Goal: Transaction & Acquisition: Purchase product/service

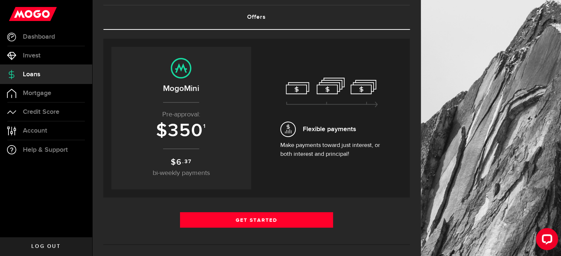
scroll to position [74, 0]
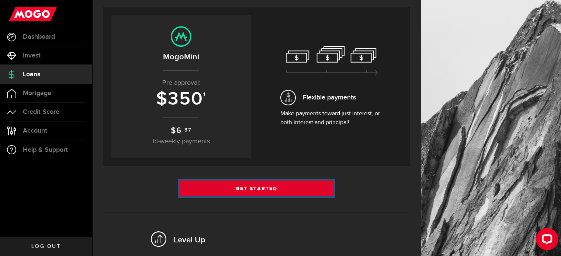
click at [229, 193] on link "Get Started" at bounding box center [256, 188] width 153 height 15
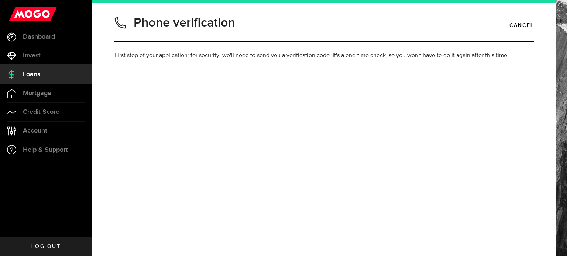
type input "2892143172"
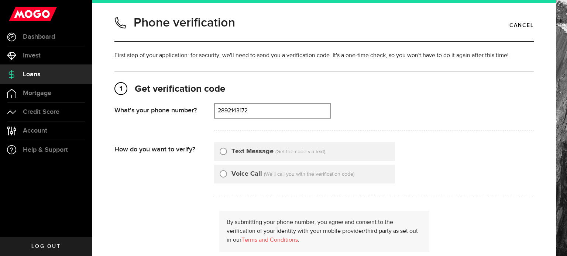
click at [227, 152] on div "Text Message" at bounding box center [247, 152] width 54 height 10
click at [222, 150] on input "Text Message" at bounding box center [223, 150] width 7 height 7
radio input "true"
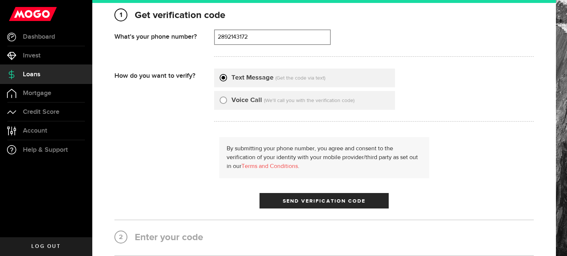
scroll to position [111, 0]
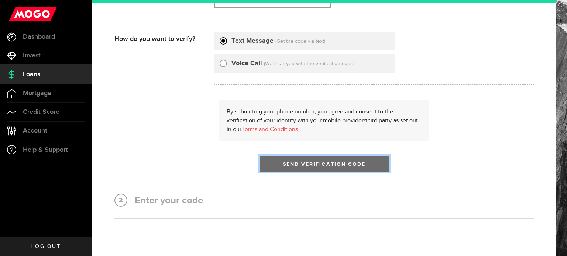
click at [315, 164] on span "Send Verification Code" at bounding box center [324, 164] width 83 height 5
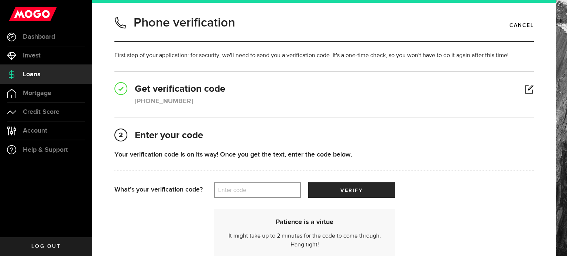
scroll to position [37, 0]
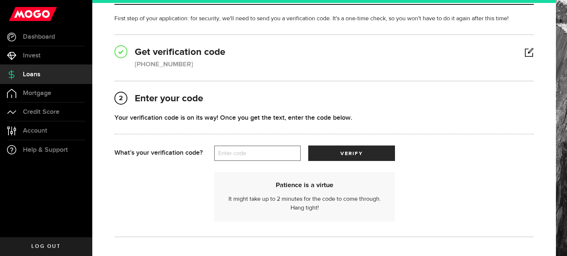
click at [231, 154] on label "Enter code" at bounding box center [257, 153] width 87 height 15
click at [231, 154] on input "Enter code" at bounding box center [257, 153] width 87 height 15
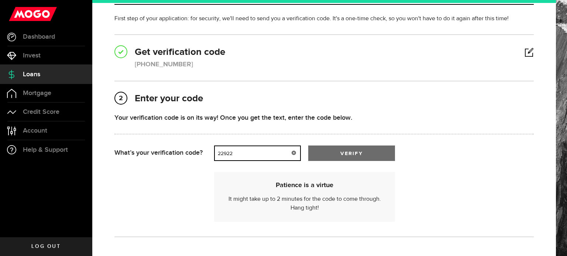
type input "22922"
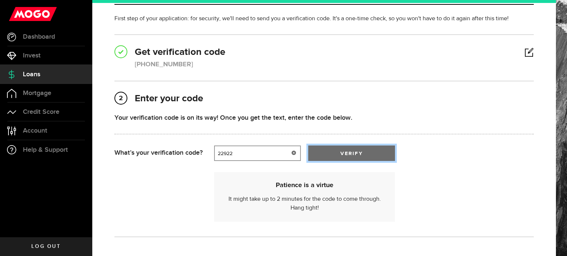
click at [329, 146] on button "verify" at bounding box center [351, 153] width 87 height 15
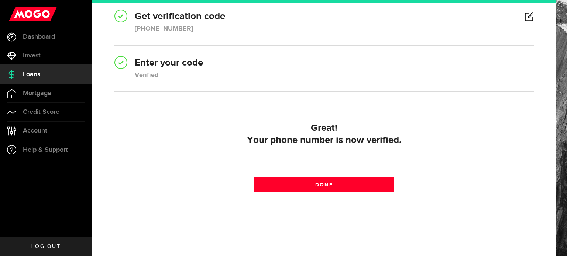
scroll to position [74, 0]
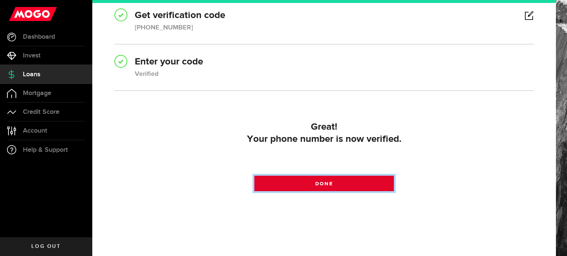
click at [289, 181] on link "Done" at bounding box center [324, 183] width 140 height 15
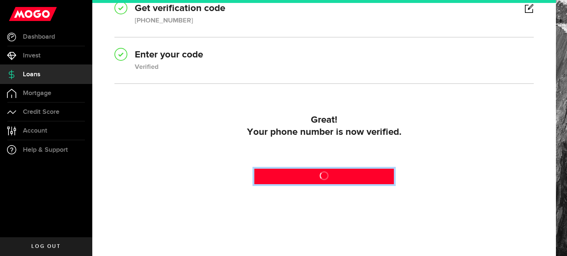
scroll to position [84, 0]
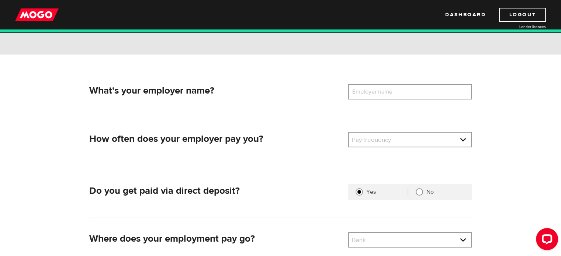
click at [380, 85] on label "Employer name" at bounding box center [377, 91] width 59 height 15
click at [380, 85] on input "Employer name" at bounding box center [410, 91] width 124 height 15
type input "University of Toronto"
click at [376, 140] on link at bounding box center [410, 140] width 122 height 14
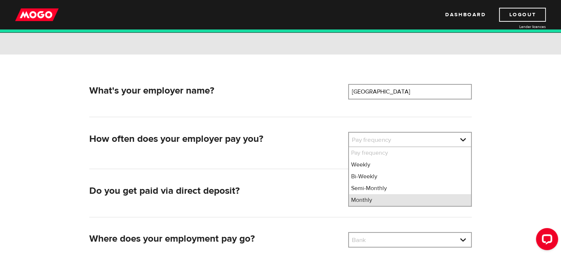
click at [369, 201] on li "Monthly" at bounding box center [410, 200] width 122 height 12
select select "4"
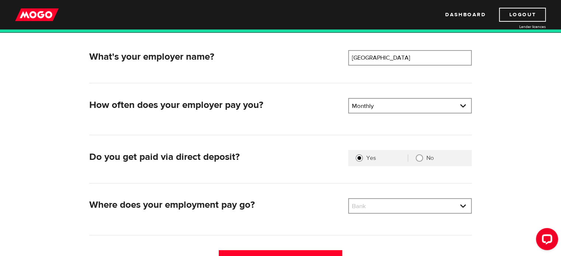
scroll to position [148, 0]
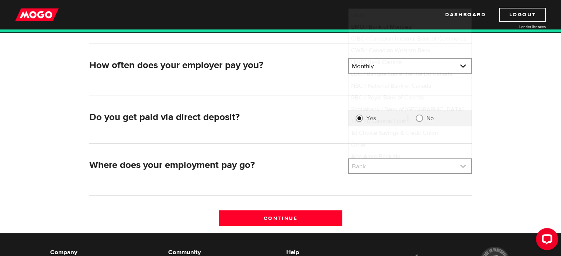
click at [369, 169] on link at bounding box center [410, 166] width 122 height 14
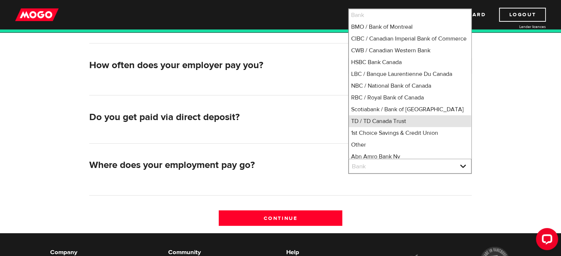
scroll to position [1, 0]
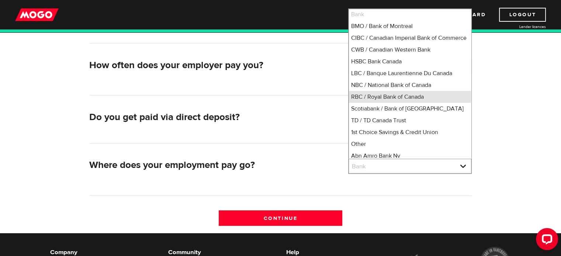
click at [370, 103] on li "RBC / Royal Bank of Canada" at bounding box center [410, 97] width 122 height 12
select select "8"
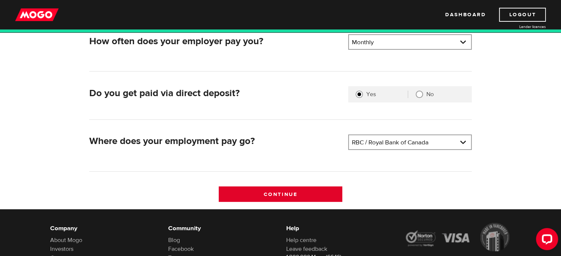
scroll to position [184, 0]
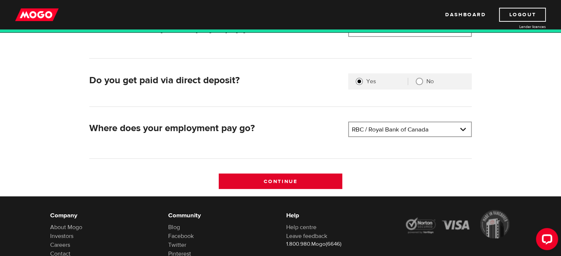
click at [289, 176] on input "Continue" at bounding box center [281, 181] width 124 height 15
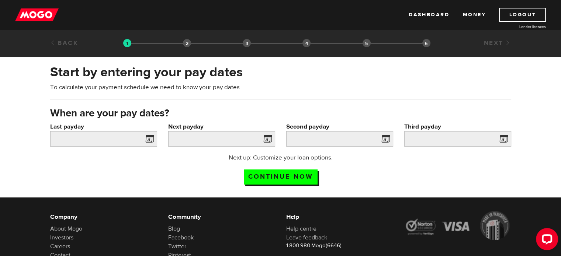
click at [148, 138] on span at bounding box center [147, 140] width 11 height 12
click at [149, 137] on span at bounding box center [147, 140] width 11 height 12
click at [119, 139] on input "Last payday" at bounding box center [103, 138] width 107 height 15
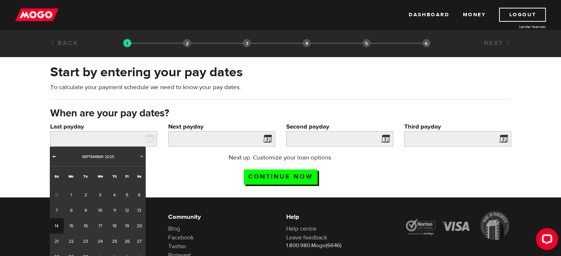
click at [52, 158] on span "Prev" at bounding box center [54, 156] width 6 height 6
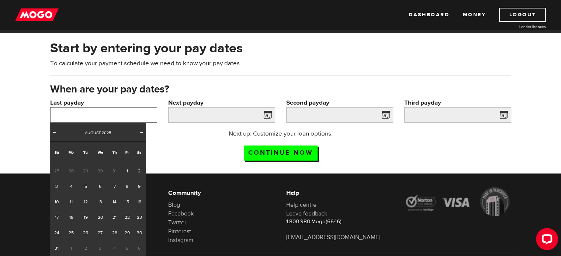
scroll to position [37, 0]
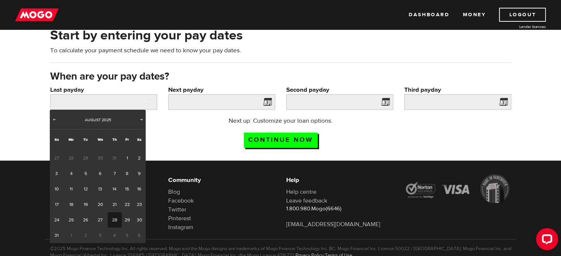
click at [111, 220] on link "28" at bounding box center [115, 220] width 14 height 15
type input "[DATE]"
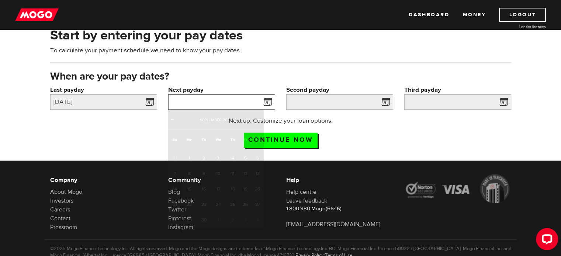
click at [252, 100] on input "Next payday" at bounding box center [221, 101] width 107 height 15
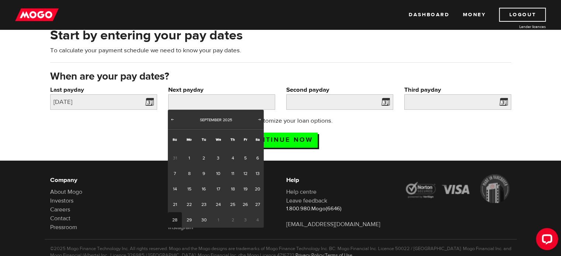
click at [173, 218] on link "28" at bounding box center [175, 220] width 14 height 15
type input "[DATE]"
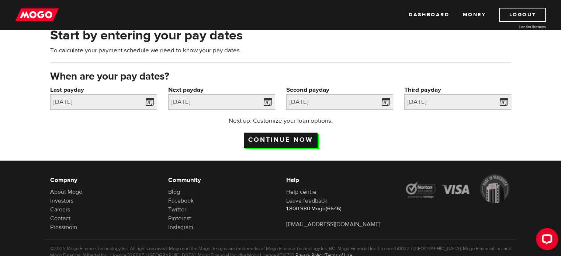
click at [257, 141] on input "Continue now" at bounding box center [281, 140] width 74 height 15
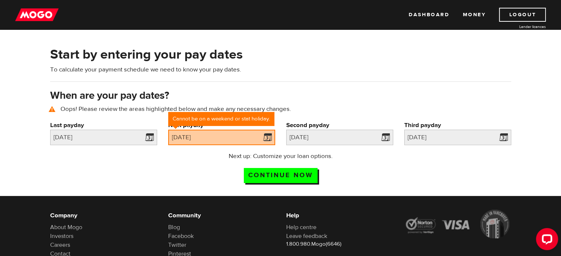
scroll to position [34, 0]
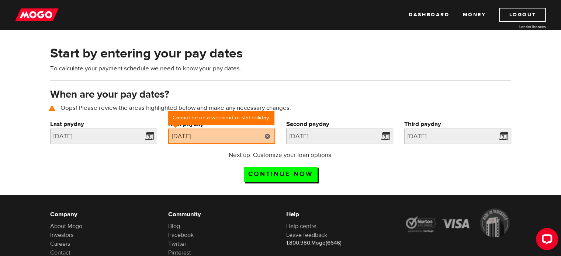
click at [270, 136] on link at bounding box center [267, 136] width 15 height 15
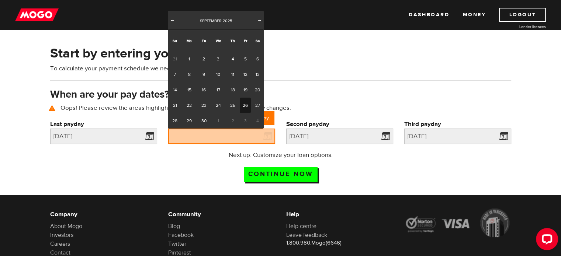
click at [245, 100] on link "26" at bounding box center [245, 105] width 11 height 15
type input "2025/09/26"
type input "2025/10/26"
type input "2025/11/25"
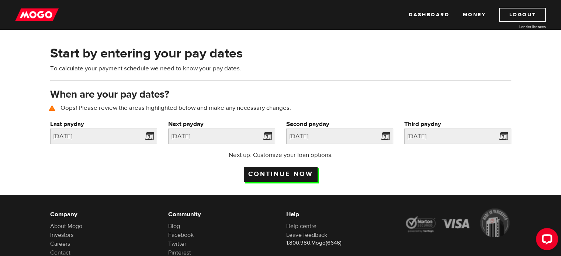
click at [290, 173] on input "Continue now" at bounding box center [281, 174] width 74 height 15
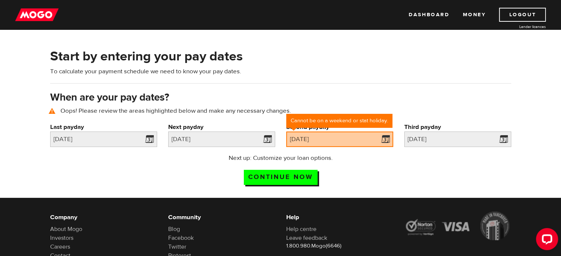
scroll to position [34, 0]
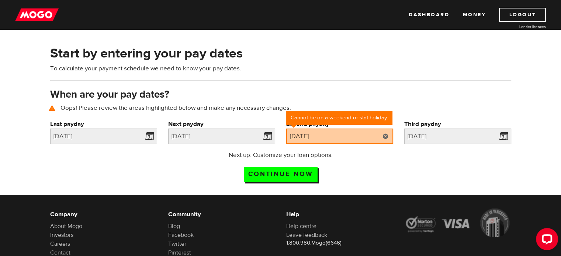
click at [381, 138] on link at bounding box center [385, 136] width 15 height 15
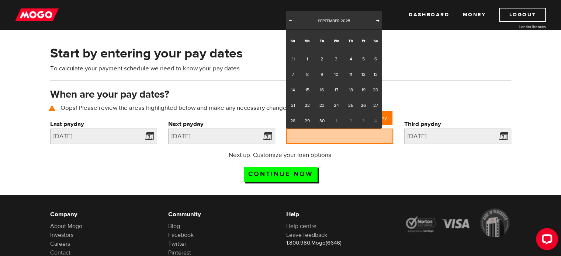
click at [375, 20] on span "Next" at bounding box center [378, 20] width 6 height 6
click at [320, 121] on link "28" at bounding box center [322, 120] width 14 height 15
type input "2025/10/28"
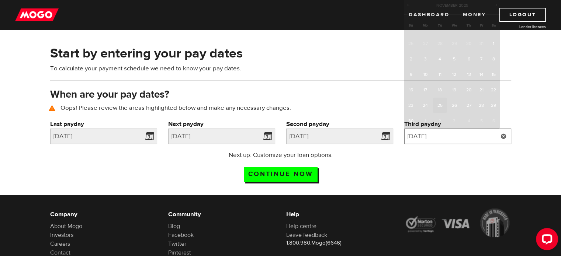
click at [482, 134] on input "2025/11/25" at bounding box center [457, 136] width 107 height 15
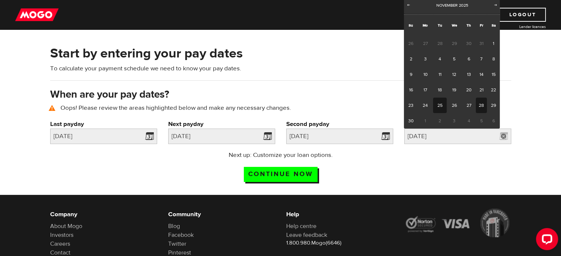
click at [483, 106] on link "28" at bounding box center [481, 105] width 11 height 15
type input "2025/11/28"
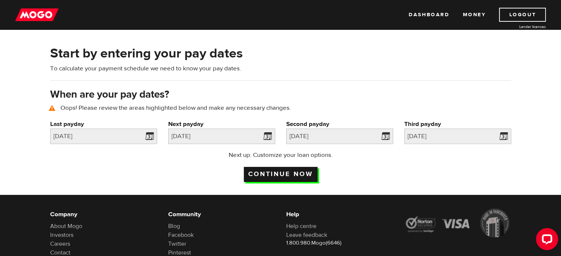
click at [289, 173] on input "Continue now" at bounding box center [281, 174] width 74 height 15
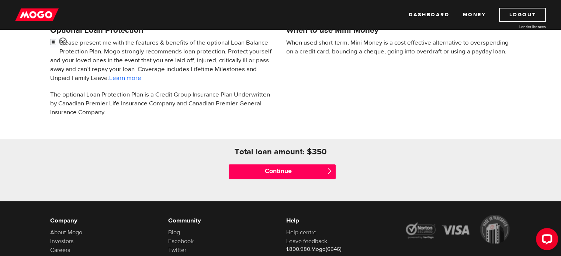
scroll to position [258, 0]
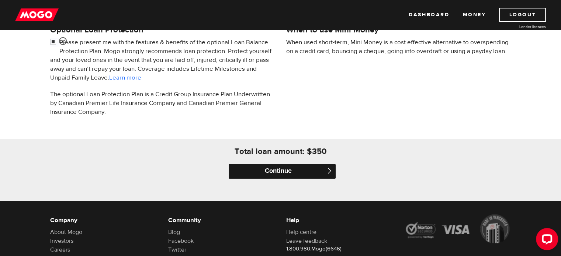
click at [312, 166] on input "Continue" at bounding box center [282, 171] width 107 height 15
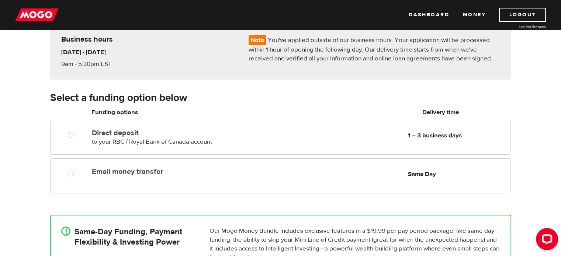
scroll to position [74, 0]
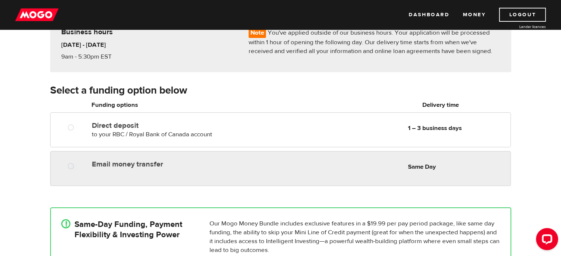
radio input "true"
click at [296, 173] on div "Email money transfer Delivery in Same Day Same Day" at bounding box center [280, 168] width 460 height 35
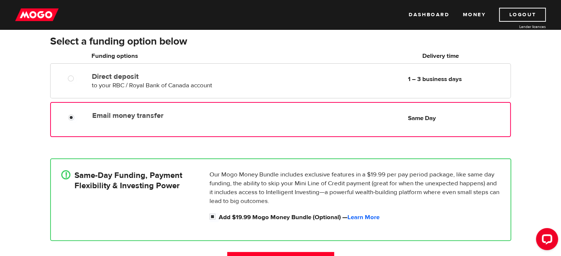
scroll to position [111, 0]
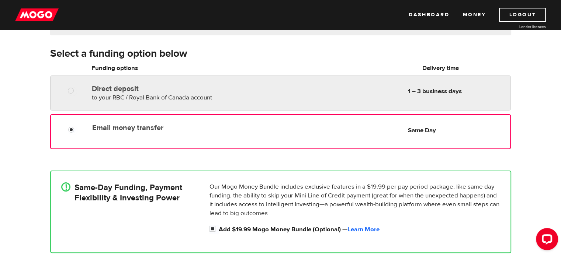
radio input "true"
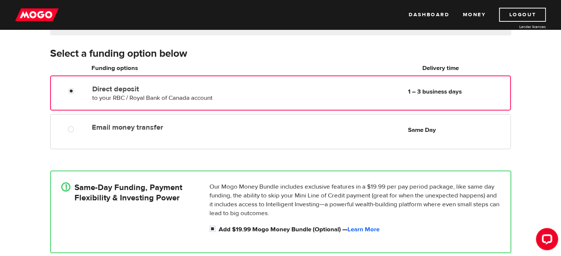
click at [167, 93] on div "Direct deposit to your RBC / Royal Bank of Canada account Delivery in 1 – 3 bus…" at bounding box center [176, 92] width 175 height 21
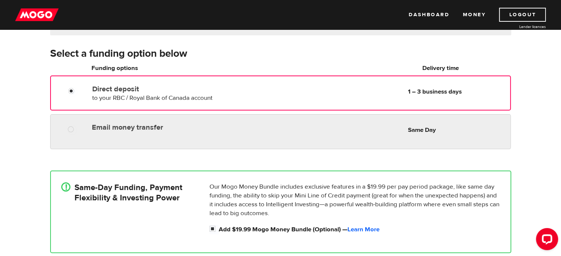
radio input "true"
click at [165, 122] on div "Email money transfer Delivery in Same Day" at bounding box center [177, 126] width 176 height 12
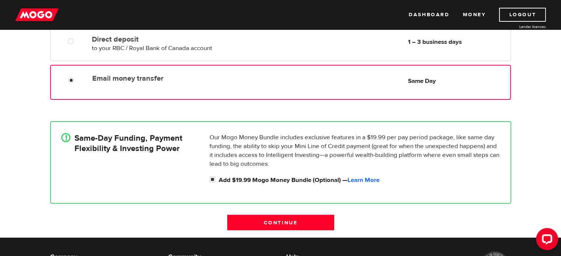
scroll to position [148, 0]
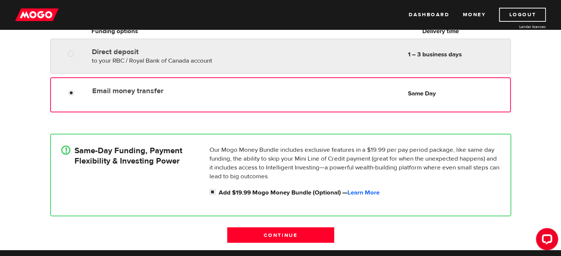
radio input "true"
click at [171, 63] on span "to your RBC / Royal Bank of Canada account" at bounding box center [152, 61] width 120 height 8
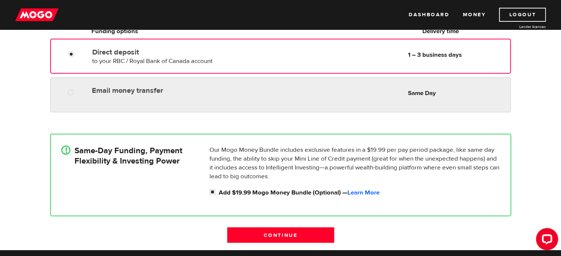
radio input "true"
click at [172, 93] on label "Email money transfer" at bounding box center [177, 90] width 170 height 9
click at [77, 93] on input "Email money transfer" at bounding box center [72, 93] width 9 height 9
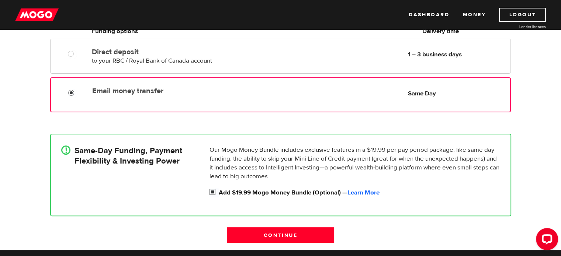
click at [212, 193] on input "Add $19.99 Mogo Money Bundle (Optional) — Learn More" at bounding box center [214, 193] width 9 height 9
checkbox input "false"
radio input "false"
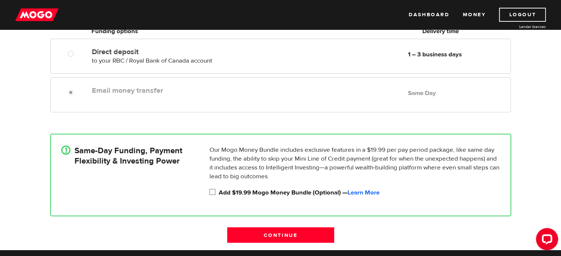
click at [159, 93] on label "Email money transfer" at bounding box center [177, 90] width 170 height 9
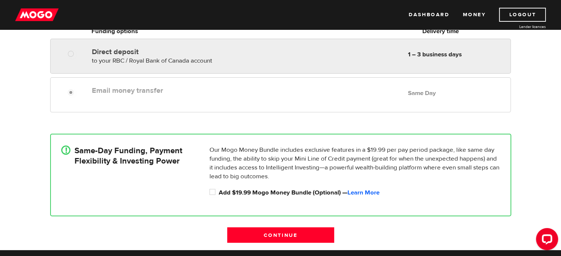
radio input "true"
click at [172, 65] on div "Direct deposit to your RBC / Royal Bank of Canada account Delivery in 1 – 3 bus…" at bounding box center [280, 56] width 460 height 35
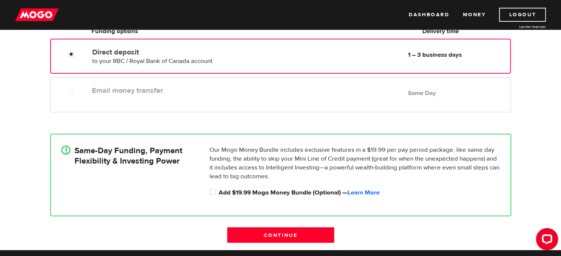
click at [162, 94] on label "Email money transfer" at bounding box center [177, 90] width 170 height 9
click at [97, 98] on div "Email money transfer Delivery in Same Day Same Day" at bounding box center [280, 94] width 460 height 35
click at [214, 193] on input "Add $19.99 Mogo Money Bundle (Optional) — Learn More" at bounding box center [214, 193] width 9 height 9
checkbox input "true"
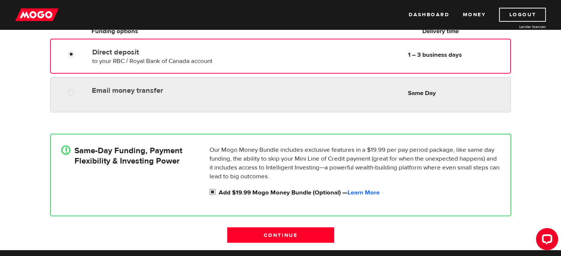
radio input "true"
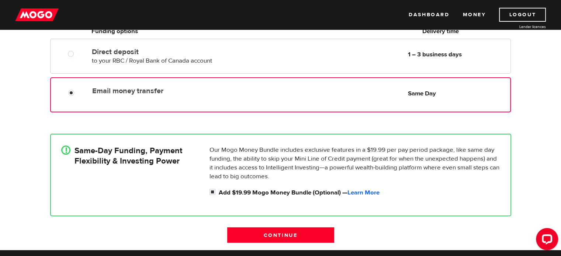
click at [128, 84] on div "Email money transfer Delivery in Same Day" at bounding box center [176, 90] width 175 height 12
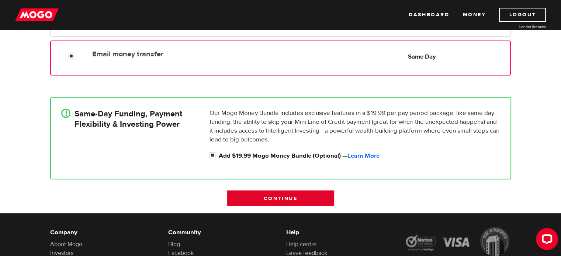
click at [258, 197] on input "Continue" at bounding box center [280, 198] width 107 height 15
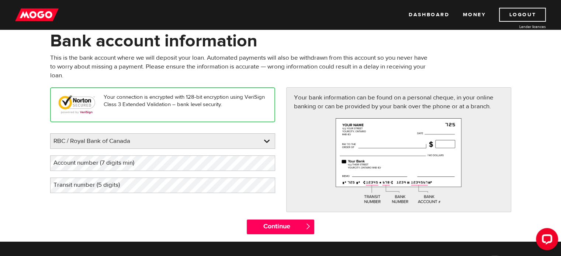
click at [86, 163] on label "Account number (7 digits min)" at bounding box center [99, 163] width 99 height 15
click at [87, 161] on label "Account number (7 digits min)" at bounding box center [99, 163] width 99 height 15
click at [121, 186] on label "Transit number (5 digits)" at bounding box center [92, 185] width 85 height 15
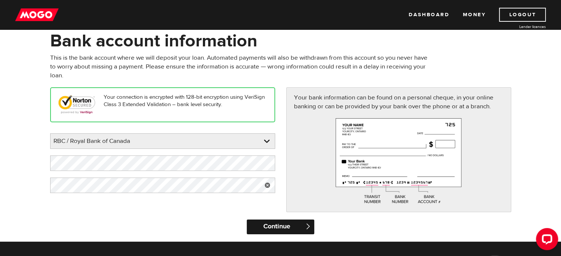
click at [263, 226] on input "Continue" at bounding box center [281, 227] width 68 height 15
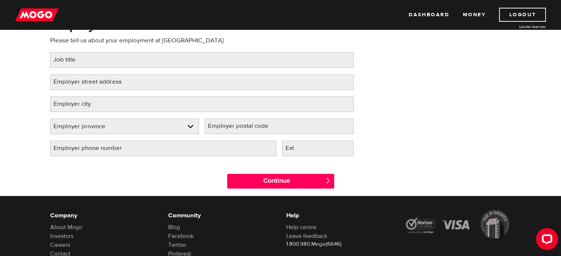
scroll to position [37, 0]
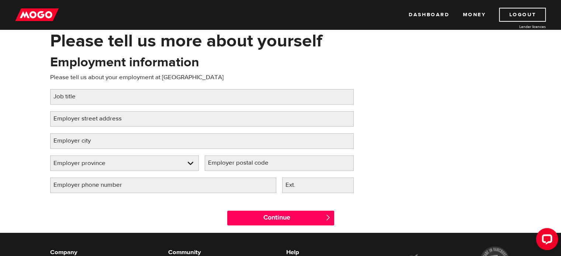
click at [73, 96] on label "Job title" at bounding box center [70, 96] width 41 height 15
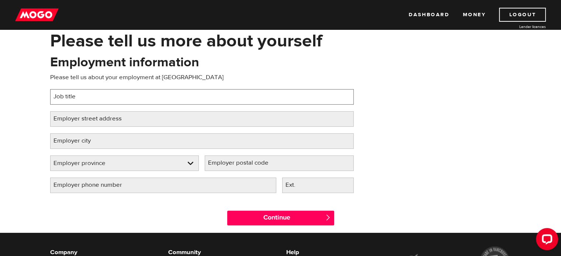
click at [73, 96] on input "Job title" at bounding box center [202, 96] width 304 height 15
type input "Research Assistant"
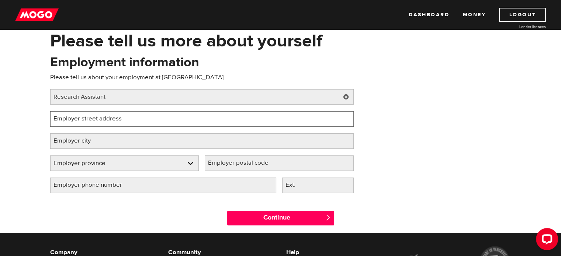
click at [143, 112] on input "Employer street address" at bounding box center [202, 118] width 304 height 15
type input "80 St.George St"
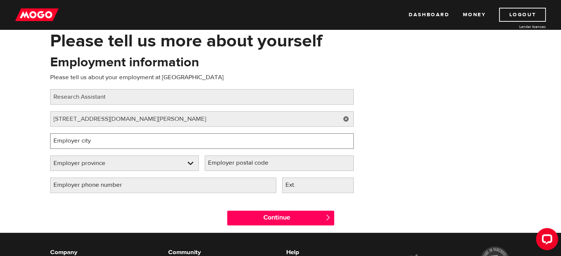
click at [111, 142] on input "Employer city" at bounding box center [202, 141] width 304 height 15
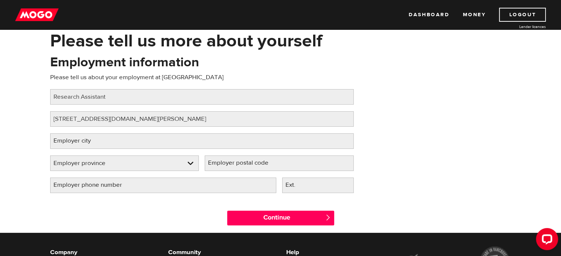
click at [259, 161] on label "Employer postal code" at bounding box center [244, 163] width 79 height 15
click at [259, 161] on input "Employer postal code" at bounding box center [279, 163] width 149 height 15
type input "M5S2E5"
click at [92, 139] on label "Employer city" at bounding box center [78, 141] width 56 height 15
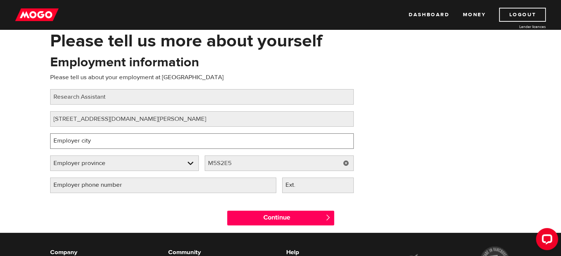
click at [92, 139] on input "Employer city" at bounding box center [202, 141] width 304 height 15
type input "Toronto"
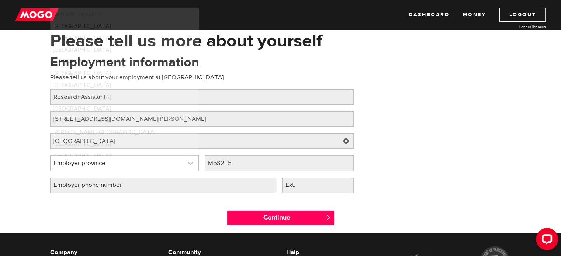
click at [72, 166] on link at bounding box center [125, 163] width 148 height 15
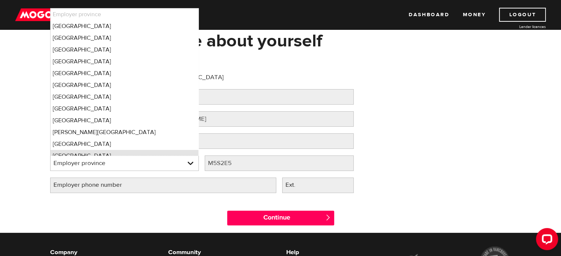
scroll to position [6, 0]
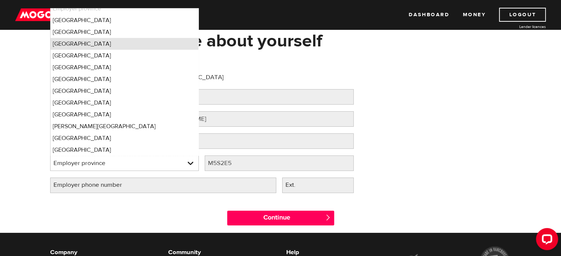
click at [96, 45] on li "Ontario" at bounding box center [125, 44] width 148 height 12
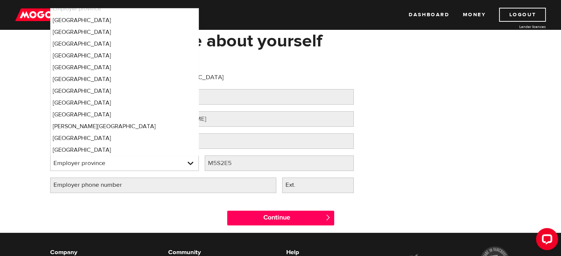
select select "ON"
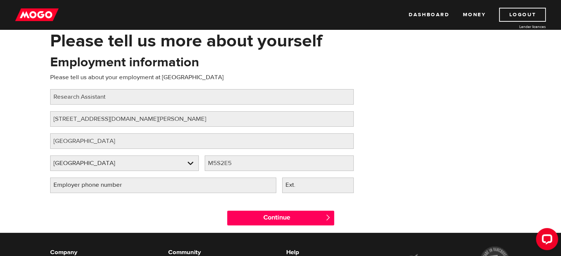
click at [86, 184] on label "Employer phone number" at bounding box center [93, 185] width 87 height 15
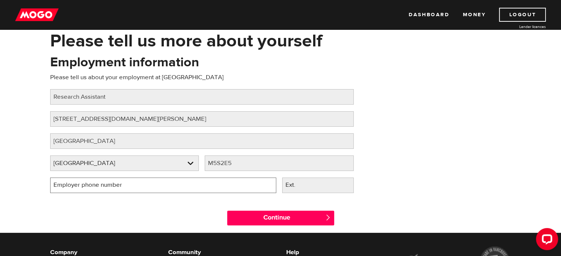
click at [86, 184] on input "Employer phone number" at bounding box center [163, 185] width 226 height 15
type input "(416) 978-3564"
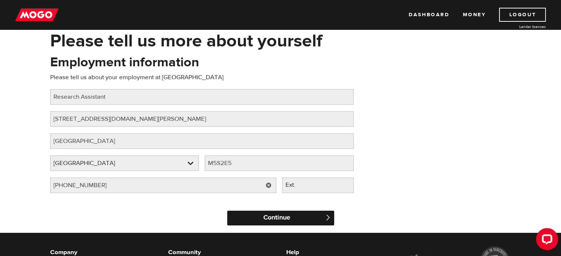
click at [269, 222] on input "Continue" at bounding box center [280, 218] width 107 height 15
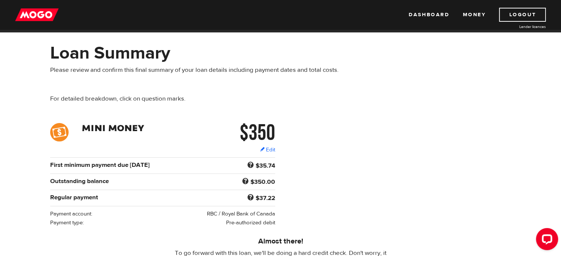
scroll to position [37, 0]
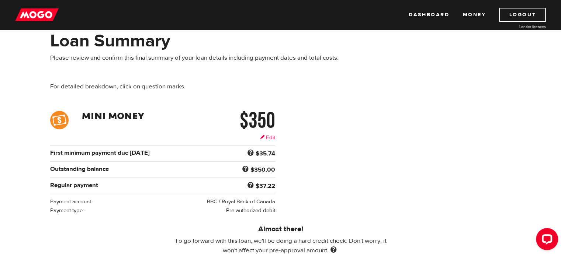
click at [267, 139] on link "Edit" at bounding box center [267, 138] width 15 height 8
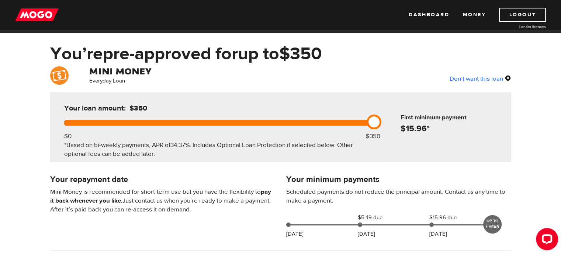
scroll to position [37, 0]
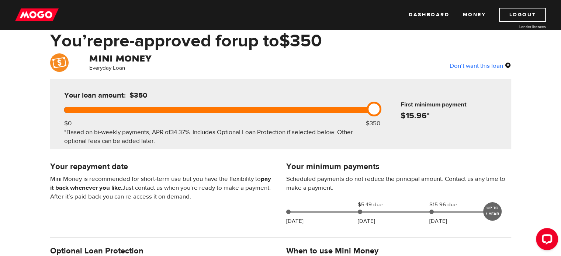
drag, startPoint x: 373, startPoint y: 109, endPoint x: 385, endPoint y: 108, distance: 11.8
click at [385, 108] on div "Your loan amount: $350 $0 $350 *Based on bi-weekly payments, APR of 34.37% . In…" at bounding box center [280, 114] width 461 height 70
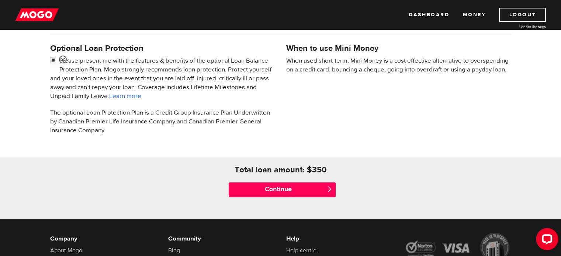
scroll to position [184, 0]
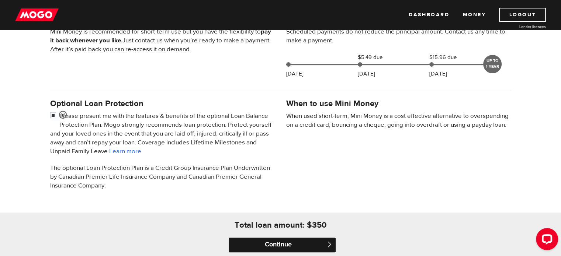
click at [263, 240] on input "Continue" at bounding box center [282, 245] width 107 height 15
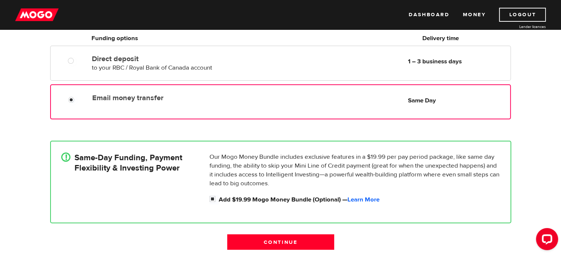
scroll to position [184, 0]
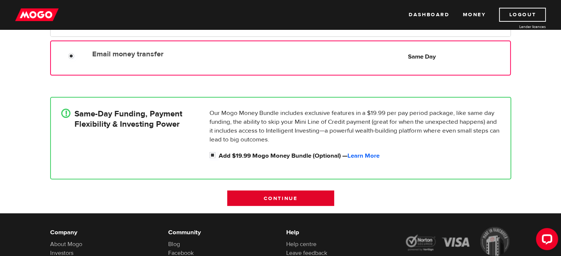
click at [255, 197] on input "Continue" at bounding box center [280, 198] width 107 height 15
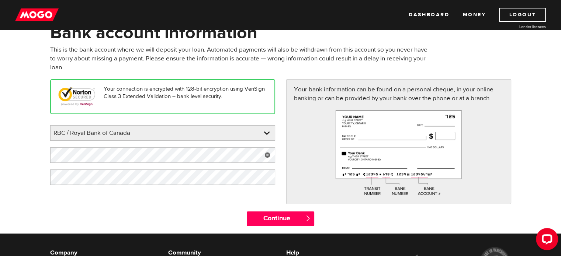
scroll to position [74, 0]
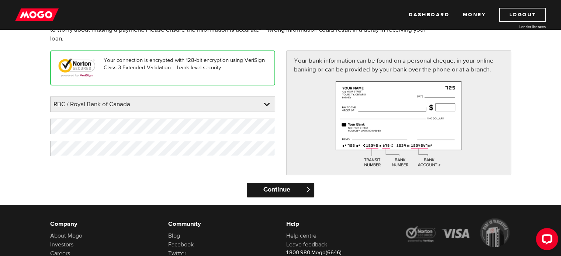
click at [282, 185] on input "Continue" at bounding box center [281, 190] width 68 height 15
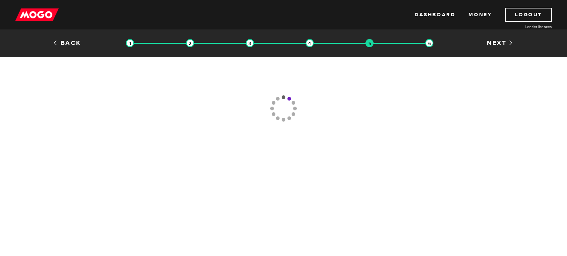
type input "[PHONE_NUMBER]"
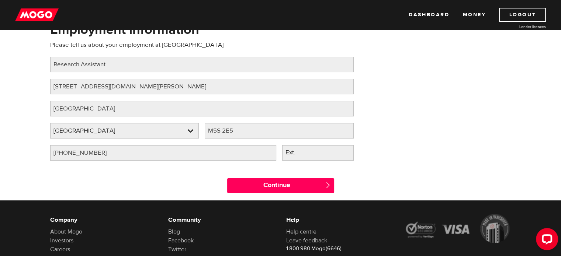
scroll to position [74, 0]
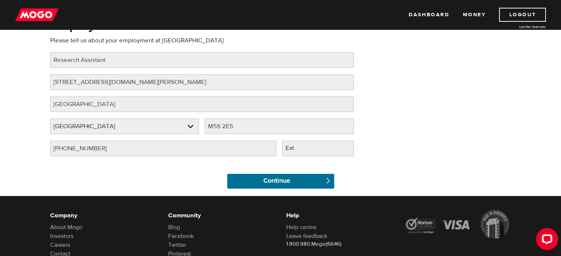
click at [307, 179] on input "Continue" at bounding box center [280, 181] width 107 height 15
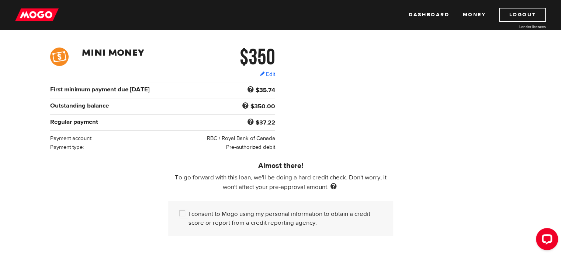
scroll to position [148, 0]
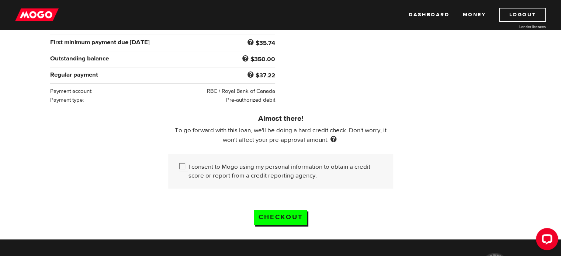
click at [186, 165] on input "I consent to Mogo using my personal information to obtain a credit score or rep…" at bounding box center [183, 167] width 9 height 9
checkbox input "true"
click at [270, 217] on input "Checkout" at bounding box center [280, 217] width 53 height 15
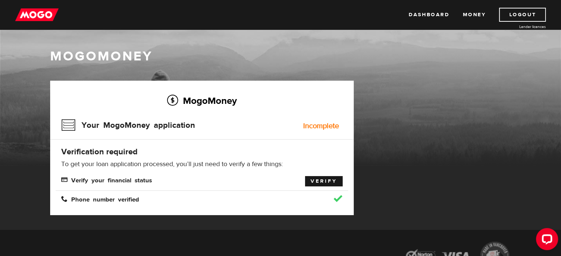
click at [318, 185] on link "Verify" at bounding box center [324, 181] width 38 height 10
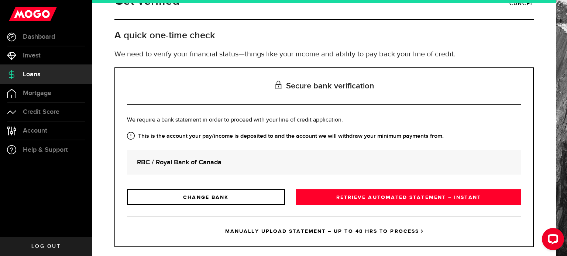
scroll to position [34, 0]
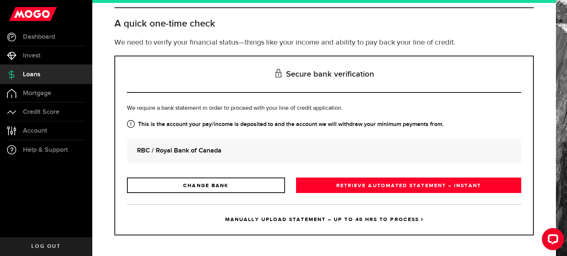
click at [318, 185] on link "RETRIEVE AUTOMATED STATEMENT – INSTANT" at bounding box center [408, 185] width 225 height 15
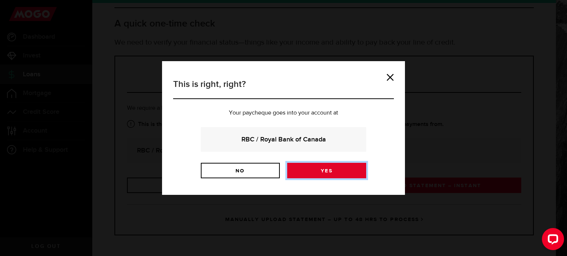
click at [317, 174] on link "Yes" at bounding box center [326, 170] width 79 height 15
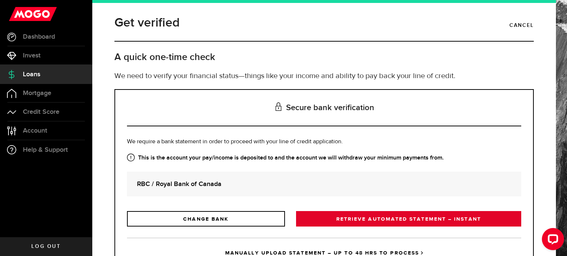
click at [339, 220] on link "RETRIEVE AUTOMATED STATEMENT – INSTANT" at bounding box center [408, 218] width 225 height 15
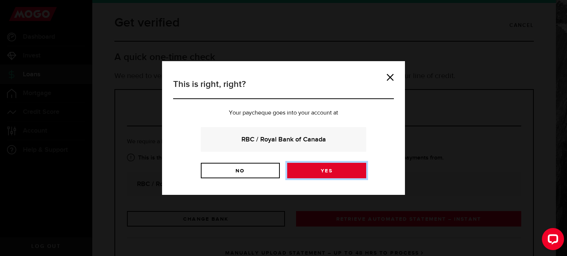
click at [304, 173] on link "Yes" at bounding box center [326, 170] width 79 height 15
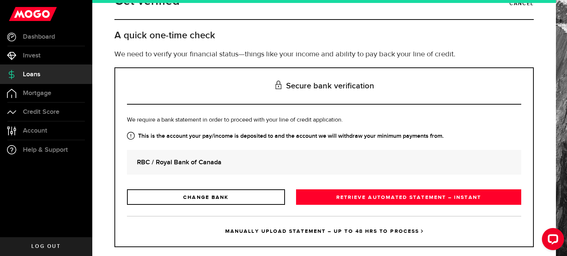
scroll to position [34, 0]
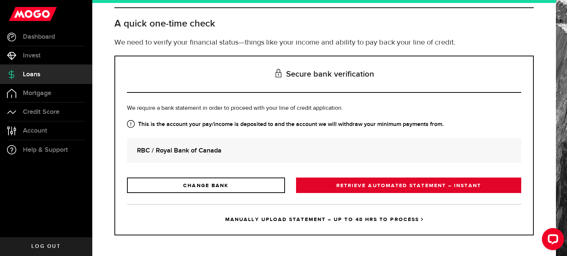
click at [390, 186] on link "RETRIEVE AUTOMATED STATEMENT – INSTANT" at bounding box center [408, 185] width 225 height 15
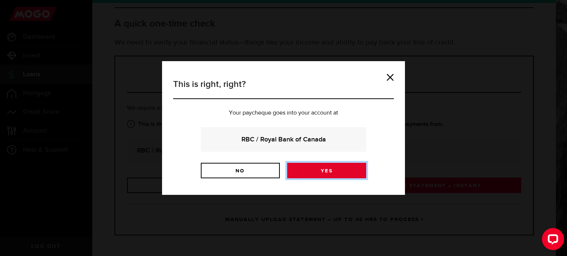
click at [340, 172] on link "Yes" at bounding box center [326, 170] width 79 height 15
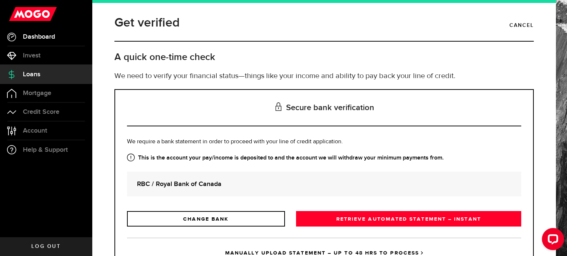
click at [36, 35] on span "Dashboard" at bounding box center [39, 37] width 32 height 7
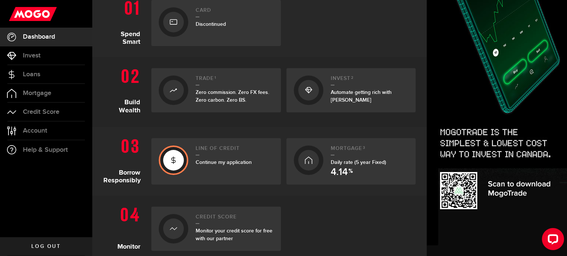
scroll to position [184, 0]
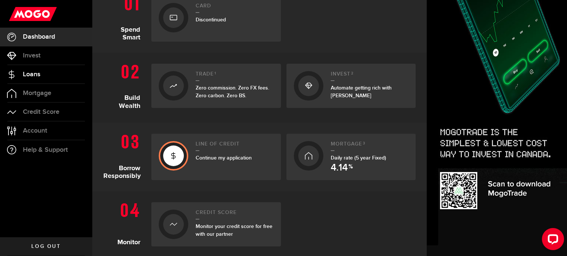
click at [36, 71] on span "Loans" at bounding box center [31, 74] width 17 height 7
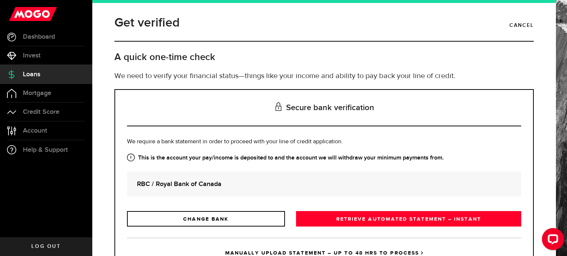
scroll to position [34, 0]
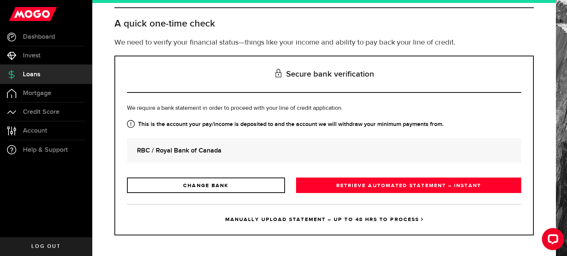
click at [355, 218] on link "MANUALLY UPLOAD STATEMENT – UP TO 48 HRS TO PROCESS" at bounding box center [324, 219] width 394 height 31
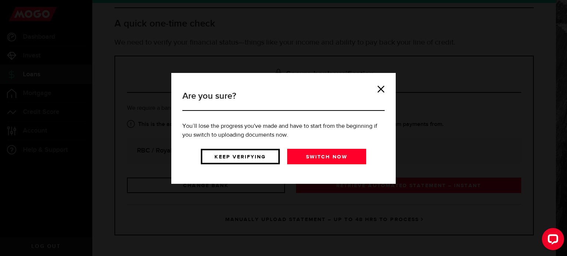
click at [244, 153] on link "Keep verifying" at bounding box center [240, 156] width 79 height 15
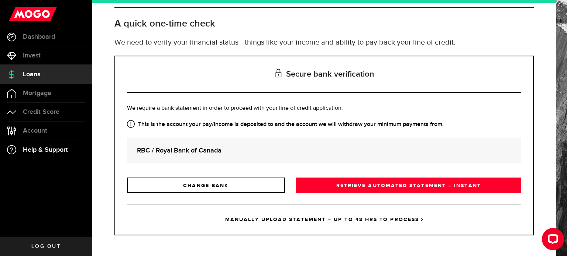
click at [48, 144] on link "Help & Support" at bounding box center [46, 150] width 92 height 19
click at [396, 223] on link "MANUALLY UPLOAD STATEMENT – UP TO 48 HRS TO PROCESS" at bounding box center [324, 219] width 394 height 31
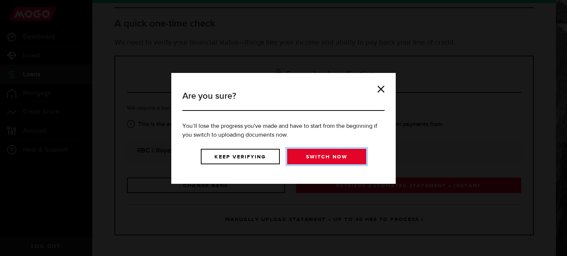
click at [299, 155] on link "Switch now" at bounding box center [326, 156] width 79 height 15
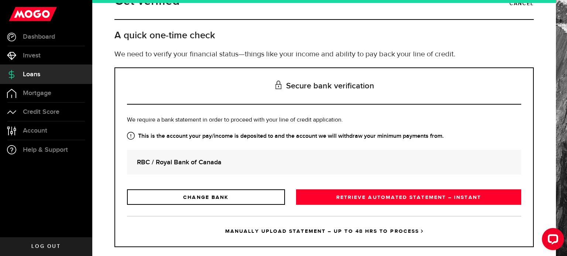
scroll to position [34, 0]
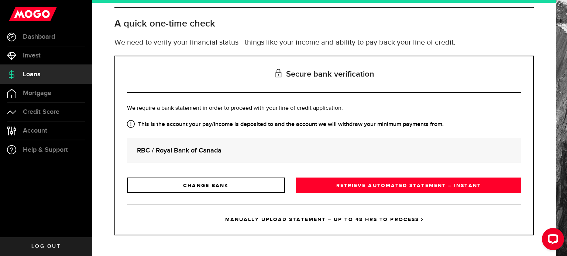
click at [360, 213] on link "MANUALLY UPLOAD STATEMENT – UP TO 48 HRS TO PROCESS" at bounding box center [324, 219] width 394 height 31
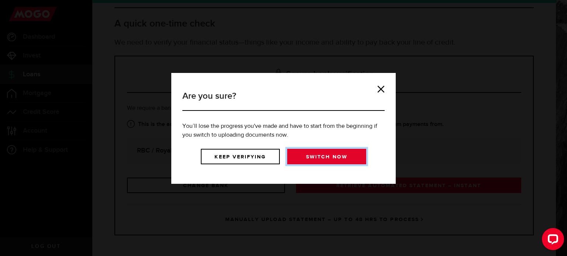
click at [319, 155] on link "Switch now" at bounding box center [326, 156] width 79 height 15
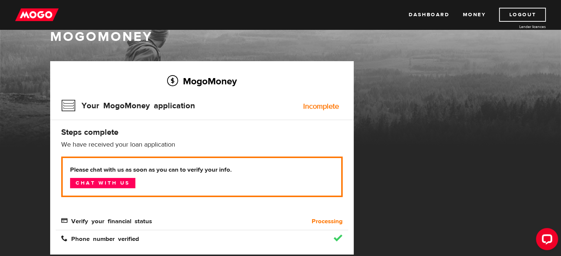
scroll to position [37, 0]
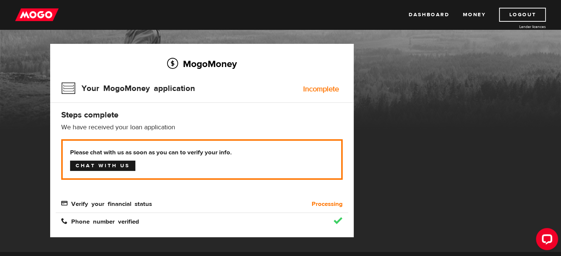
click at [117, 166] on link "Chat with us" at bounding box center [102, 166] width 65 height 10
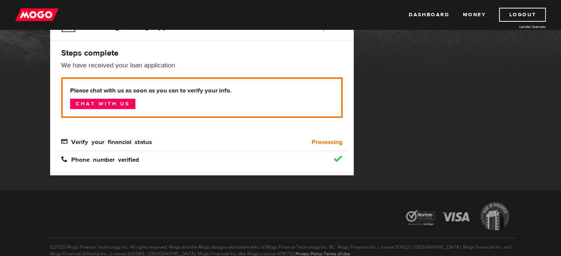
scroll to position [111, 0]
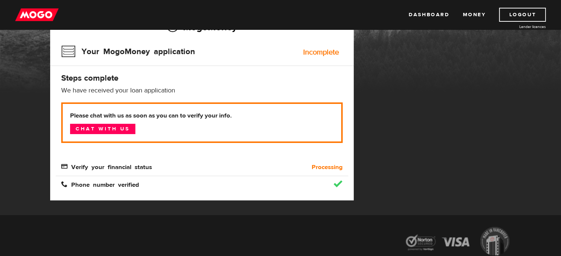
drag, startPoint x: 273, startPoint y: 137, endPoint x: 148, endPoint y: 110, distance: 127.5
click at [148, 110] on p "Please chat with us as soon as you can to verify your info. Chat with us" at bounding box center [202, 123] width 282 height 41
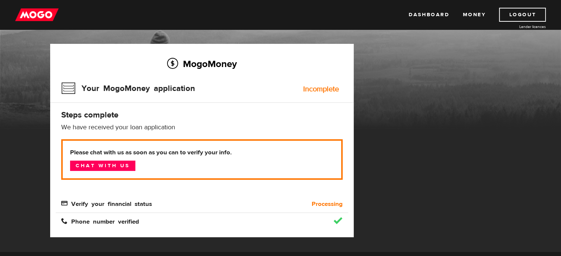
scroll to position [0, 0]
